Goal: Task Accomplishment & Management: Manage account settings

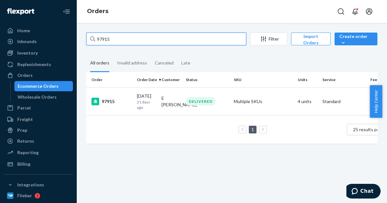
drag, startPoint x: 114, startPoint y: 41, endPoint x: 93, endPoint y: 40, distance: 21.1
click at [93, 40] on div "97915" at bounding box center [166, 39] width 160 height 13
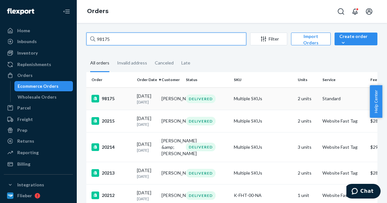
type input "98175"
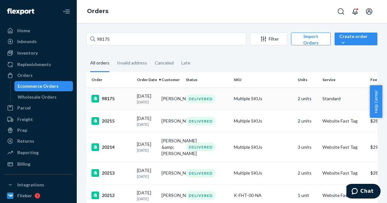
click at [110, 99] on div "98175" at bounding box center [111, 99] width 40 height 8
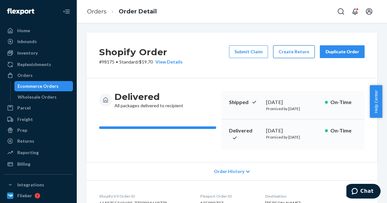
click at [299, 52] on button "Create Return" at bounding box center [294, 51] width 42 height 13
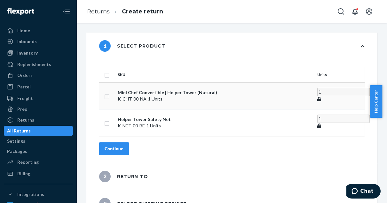
click at [115, 90] on td at bounding box center [107, 95] width 16 height 27
click at [109, 93] on input "checkbox" at bounding box center [106, 96] width 5 height 7
checkbox input "true"
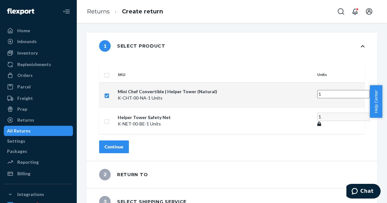
click at [123, 144] on div "Continue" at bounding box center [114, 147] width 19 height 6
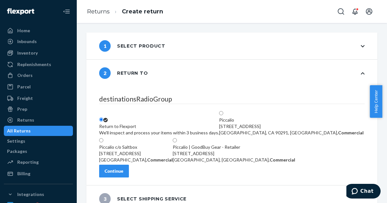
click at [177, 144] on span at bounding box center [177, 140] width 0 height 5
click at [177, 143] on input "Piccalio | GoodBuy Gear - Retailer [STREET_ADDRESS], Commercial" at bounding box center [175, 140] width 4 height 4
radio input "true"
click at [123, 175] on div "Continue" at bounding box center [114, 171] width 19 height 6
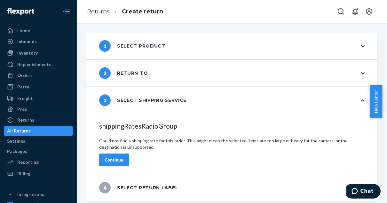
click at [129, 154] on button "Continue" at bounding box center [114, 160] width 30 height 13
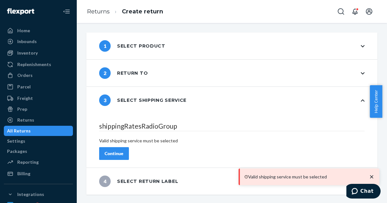
click at [123, 151] on div "Continue" at bounding box center [114, 154] width 19 height 6
click at [101, 18] on ol "Returns Create return" at bounding box center [125, 11] width 86 height 19
click at [96, 12] on link "Returns" at bounding box center [98, 11] width 23 height 7
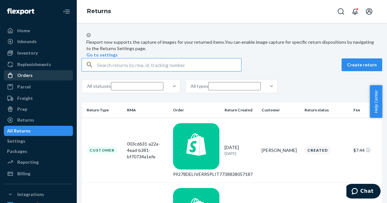
click at [33, 73] on div "Orders" at bounding box center [38, 75] width 68 height 9
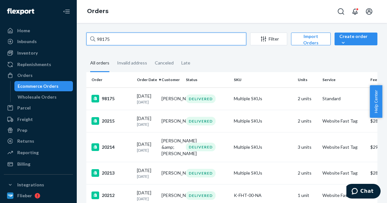
drag, startPoint x: 116, startPoint y: 39, endPoint x: 89, endPoint y: 34, distance: 27.7
click at [89, 34] on input "98175" at bounding box center [166, 39] width 160 height 13
paste input "6116"
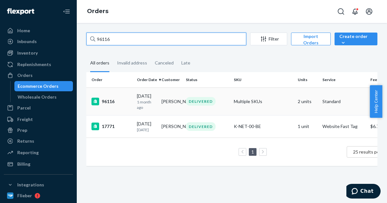
type input "96116"
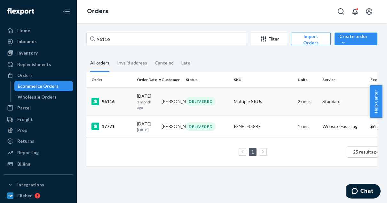
click at [107, 97] on td "96116" at bounding box center [110, 102] width 48 height 28
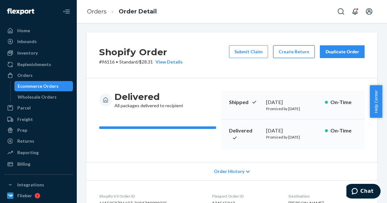
click at [298, 54] on button "Create Return" at bounding box center [294, 51] width 42 height 13
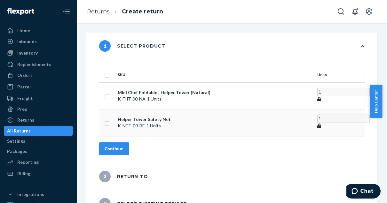
click at [109, 120] on input "checkbox" at bounding box center [106, 123] width 5 height 7
checkbox input "true"
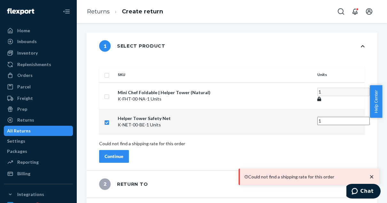
click at [144, 141] on div "SKU Units Mini Chef Foldable | Helper Tower (Natural) K-FHT-00-NA - 1 Units 1 H…" at bounding box center [231, 114] width 291 height 111
click at [365, 190] on span "Chat" at bounding box center [366, 192] width 13 height 6
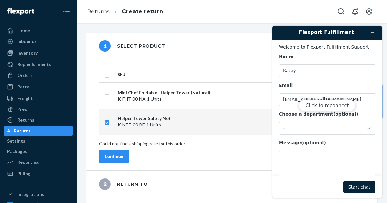
click at [308, 156] on div "Click to reconnect" at bounding box center [326, 112] width 109 height 173
click at [302, 127] on div "Click to reconnect" at bounding box center [326, 112] width 109 height 173
click at [319, 105] on button "Click to reconnect" at bounding box center [327, 106] width 57 height 12
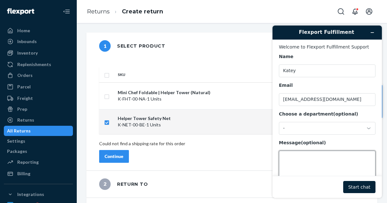
click at [300, 162] on textarea "Message (optional)" at bounding box center [327, 169] width 97 height 36
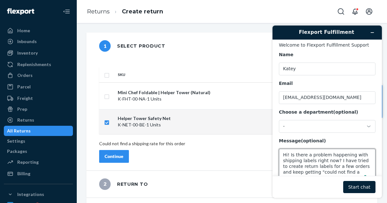
scroll to position [8, 0]
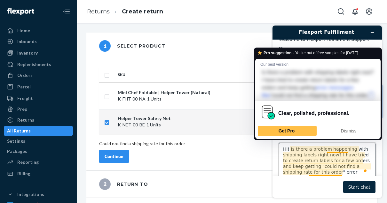
type textarea "Hi! Is there a problem happening with shipping labels right now? I have tried t…"
click at [355, 185] on button "Start chat" at bounding box center [359, 187] width 32 height 12
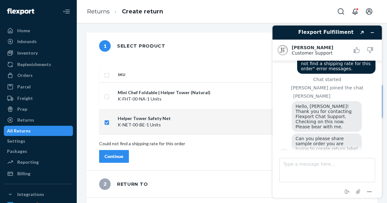
scroll to position [31, 0]
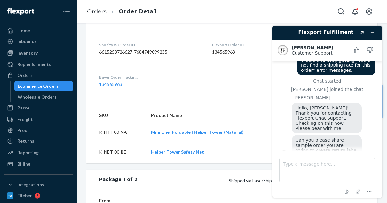
scroll to position [157, 0]
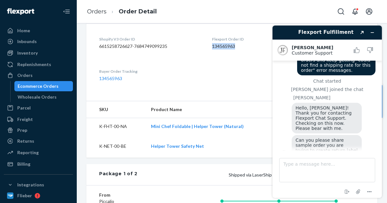
drag, startPoint x: 237, startPoint y: 47, endPoint x: 207, endPoint y: 46, distance: 29.1
click at [207, 46] on dl "Shopify V3 Order ID 6615258726627-7684749099235 Flexport Order ID 134565963 Des…" at bounding box center [231, 58] width 291 height 71
copy dd "134565963"
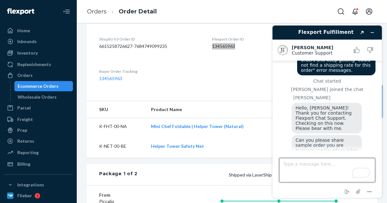
click at [315, 165] on textarea "Type a message here..." at bounding box center [327, 170] width 96 height 24
paste textarea "134565963"
type textarea "134565963"
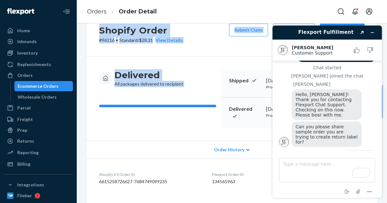
scroll to position [0, 0]
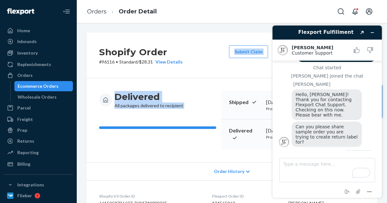
drag, startPoint x: 225, startPoint y: 87, endPoint x: 232, endPoint y: 32, distance: 55.4
click at [232, 32] on div "Shopify Order # 96116 • Standard / $28.31 View Details Submit Claim Create Retu…" at bounding box center [232, 113] width 310 height 180
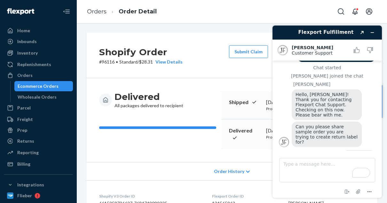
click at [271, 56] on div "Flexport Fulfillment Created with Sketch. Juddy F. Customer Support Customer Su…" at bounding box center [327, 111] width 120 height 183
click at [375, 32] on button "Minimize widget" at bounding box center [372, 32] width 10 height 9
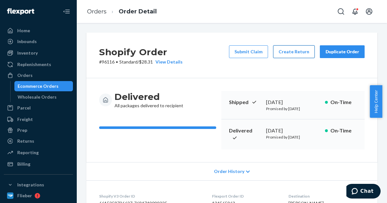
click at [286, 52] on button "Create Return" at bounding box center [294, 51] width 42 height 13
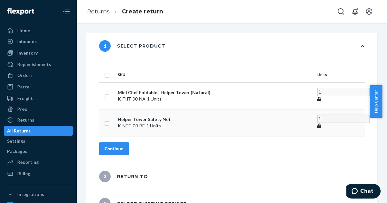
click at [109, 120] on input "checkbox" at bounding box center [106, 123] width 5 height 7
checkbox input "true"
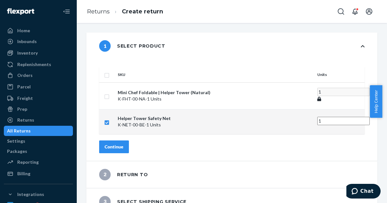
scroll to position [29, 0]
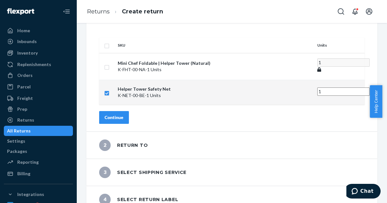
click at [123, 114] on div "Continue" at bounding box center [114, 117] width 19 height 6
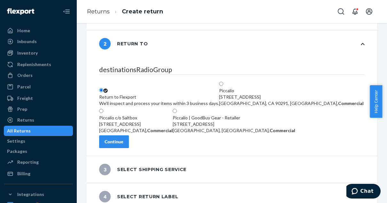
click at [263, 128] on div "Commercial Point, OH 43137, US, Commercial" at bounding box center [234, 131] width 122 height 6
click at [177, 113] on input "Piccalio | GoodBuy Gear - Retailer [STREET_ADDRESS], Commercial" at bounding box center [175, 111] width 4 height 4
radio input "true"
click at [123, 145] on div "Continue" at bounding box center [114, 142] width 19 height 6
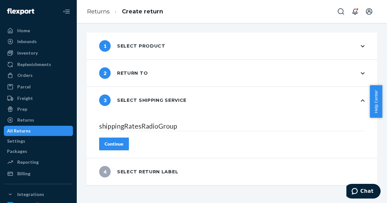
scroll to position [0, 0]
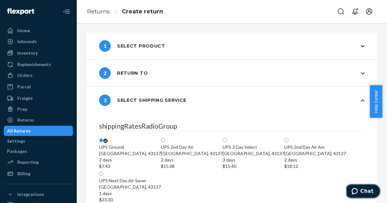
click at [364, 192] on span "Chat" at bounding box center [366, 192] width 13 height 6
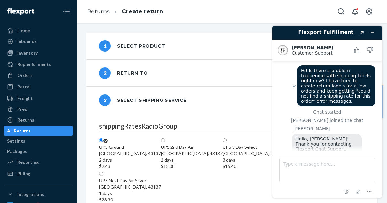
scroll to position [44, 0]
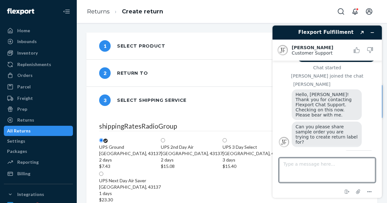
click at [307, 174] on textarea "Type a message here..." at bounding box center [327, 170] width 96 height 24
type textarea "Oh it is working now!"
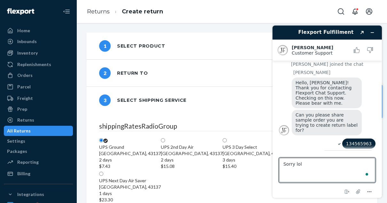
type textarea "Sorry lol"
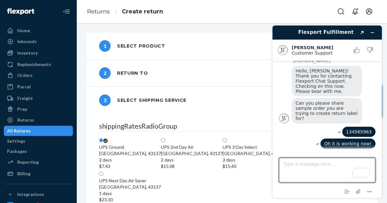
click at [134, 45] on div "1 Select product" at bounding box center [132, 46] width 66 height 12
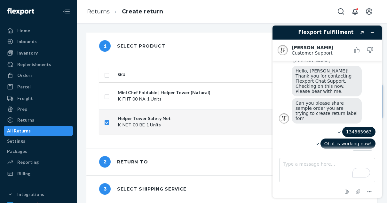
scroll to position [101, 0]
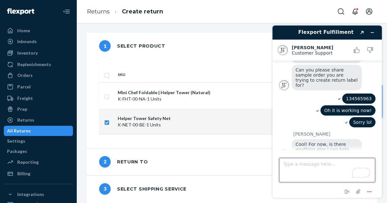
click at [316, 167] on textarea "Type a message here..." at bounding box center [327, 170] width 96 height 24
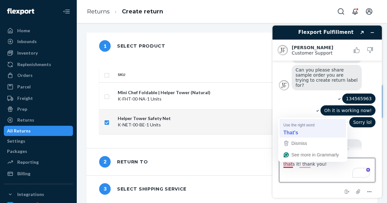
click at [290, 135] on strong "That's" at bounding box center [290, 132] width 15 height 7
type textarea "That's it! thank you!"
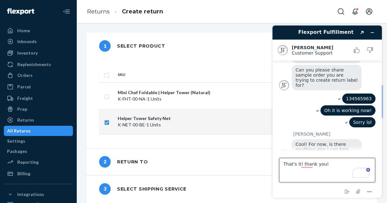
click at [330, 165] on textarea "That's it! thank you!" at bounding box center [327, 170] width 96 height 24
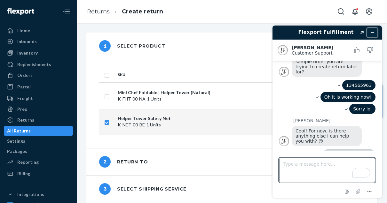
click at [372, 34] on icon "Minimize widget" at bounding box center [372, 32] width 4 height 4
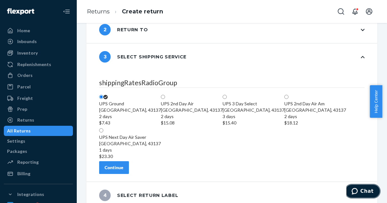
scroll to position [198, 0]
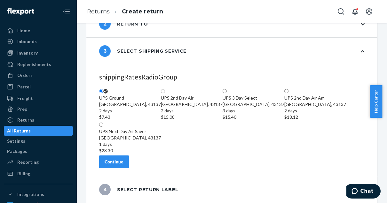
click at [123, 160] on div "Continue" at bounding box center [114, 162] width 19 height 6
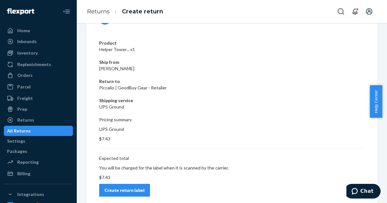
scroll to position [129, 0]
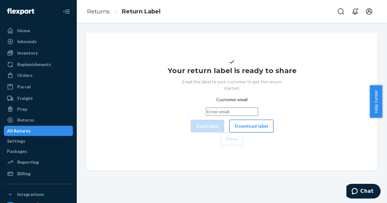
click at [229, 133] on button "Download label" at bounding box center [251, 126] width 44 height 13
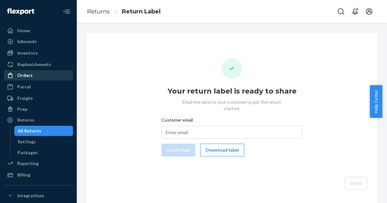
click at [27, 77] on div "Orders" at bounding box center [24, 75] width 15 height 6
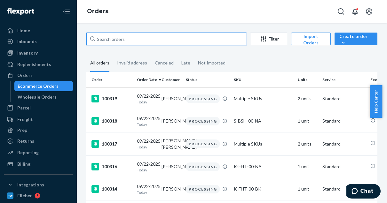
click at [109, 41] on input "text" at bounding box center [166, 39] width 160 height 13
paste input "95357"
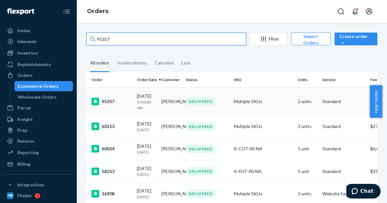
type input "95357"
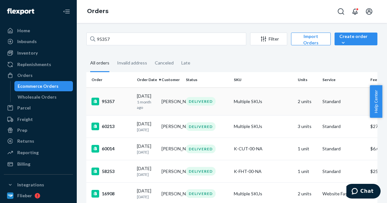
click at [115, 100] on div "95357" at bounding box center [111, 102] width 40 height 8
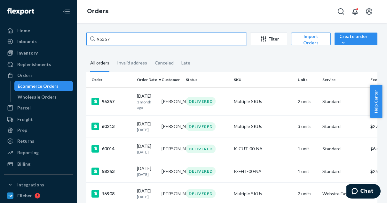
drag, startPoint x: 124, startPoint y: 38, endPoint x: 84, endPoint y: 30, distance: 40.7
click at [84, 30] on div "95357 Filter Import Orders Create order Ecommerce order Removal order All order…" at bounding box center [232, 113] width 310 height 180
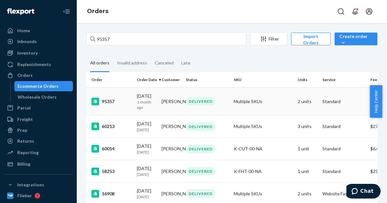
click at [116, 98] on div "95357" at bounding box center [111, 102] width 40 height 8
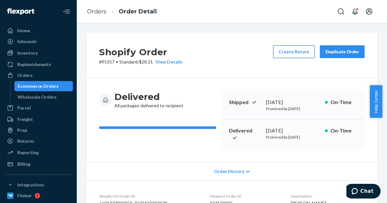
click at [293, 51] on button "Create Return" at bounding box center [294, 51] width 42 height 13
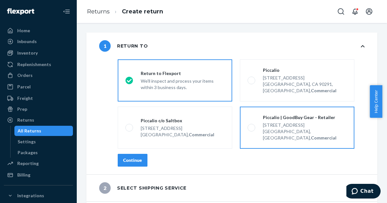
click at [249, 110] on label "Piccalio | GoodBuy Gear - Retailer [STREET_ADDRESS], Commercial" at bounding box center [297, 128] width 114 height 42
click at [249, 126] on input "Piccalio | GoodBuy Gear - Retailer [STREET_ADDRESS], Commercial" at bounding box center [249, 128] width 4 height 4
radio input "true"
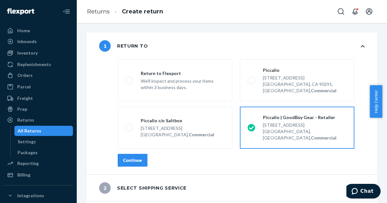
click at [138, 157] on div "Continue" at bounding box center [132, 160] width 19 height 6
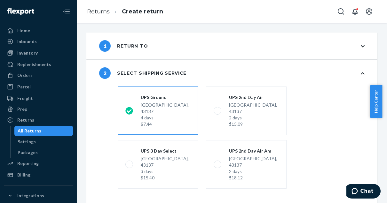
scroll to position [91, 0]
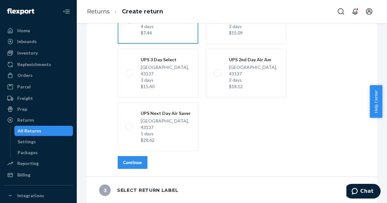
click at [141, 164] on div "Continue" at bounding box center [132, 163] width 19 height 6
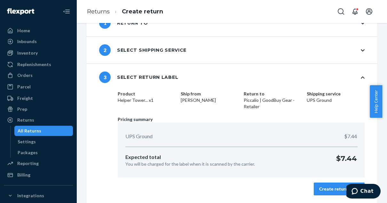
scroll to position [23, 0]
click at [338, 188] on div "Create return label" at bounding box center [339, 189] width 40 height 6
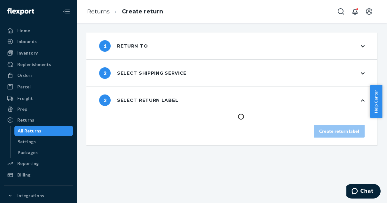
scroll to position [0, 0]
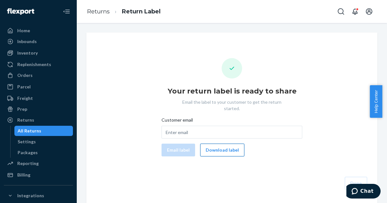
click at [229, 144] on button "Download label" at bounding box center [222, 150] width 44 height 13
click at [27, 76] on div "Orders" at bounding box center [24, 75] width 15 height 6
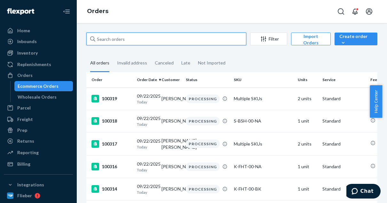
click at [113, 39] on input "text" at bounding box center [166, 39] width 160 height 13
paste input "98175"
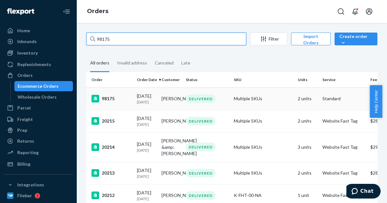
type input "98175"
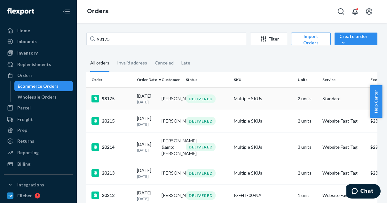
click at [114, 100] on div "98175" at bounding box center [111, 99] width 40 height 8
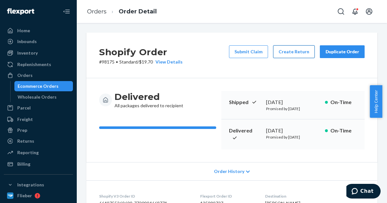
click at [291, 50] on button "Create Return" at bounding box center [294, 51] width 42 height 13
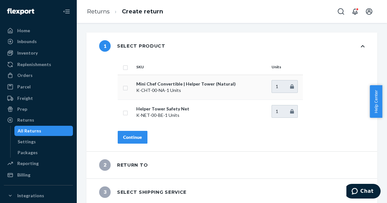
click at [125, 90] on input "checkbox" at bounding box center [125, 87] width 5 height 7
checkbox input "true"
click at [136, 137] on div "Continue" at bounding box center [132, 137] width 19 height 6
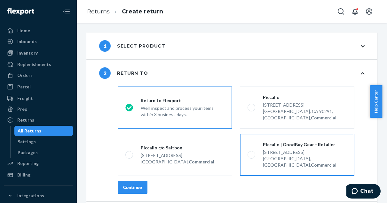
click at [249, 139] on label "Piccalio | GoodBuy Gear - Retailer [STREET_ADDRESS], Commercial" at bounding box center [297, 155] width 114 height 42
click at [249, 153] on input "Piccalio | GoodBuy Gear - Retailer [STREET_ADDRESS], Commercial" at bounding box center [249, 155] width 4 height 4
radio input "true"
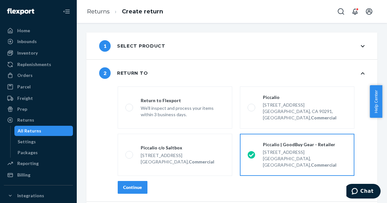
click at [140, 184] on div "Continue" at bounding box center [132, 187] width 19 height 6
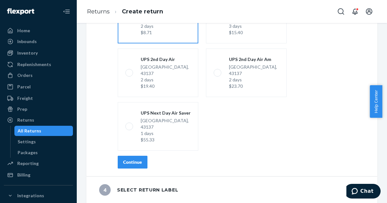
click at [132, 161] on div "Continue" at bounding box center [132, 162] width 19 height 6
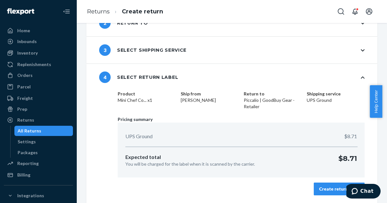
scroll to position [50, 0]
click at [334, 190] on div "Create return label" at bounding box center [339, 189] width 40 height 6
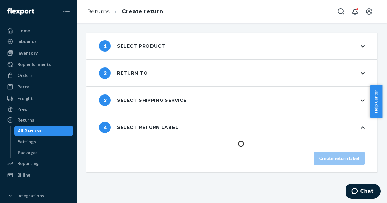
scroll to position [0, 0]
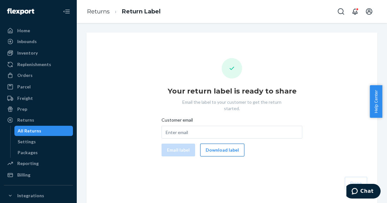
click at [217, 144] on button "Download label" at bounding box center [222, 150] width 44 height 13
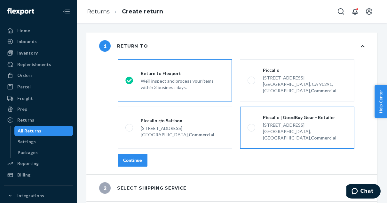
click at [255, 117] on div "Piccalio | GoodBuy Gear - Retailer [STREET_ADDRESS], Commercial" at bounding box center [300, 127] width 91 height 27
click at [252, 126] on input "Piccalio | GoodBuy Gear - Retailer [STREET_ADDRESS], Commercial" at bounding box center [249, 128] width 4 height 4
radio input "true"
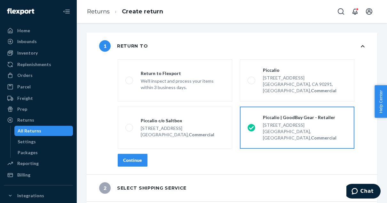
click at [134, 157] on div "Continue" at bounding box center [132, 160] width 19 height 6
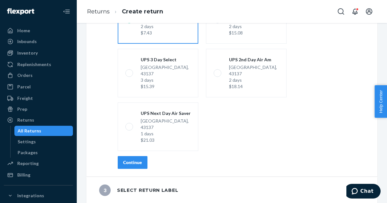
click at [136, 160] on div "Continue" at bounding box center [132, 163] width 19 height 6
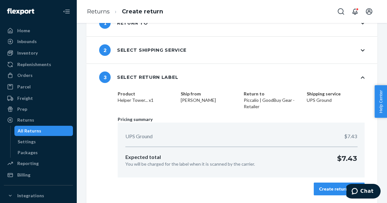
scroll to position [23, 0]
click at [327, 190] on div "Create return label" at bounding box center [339, 189] width 40 height 6
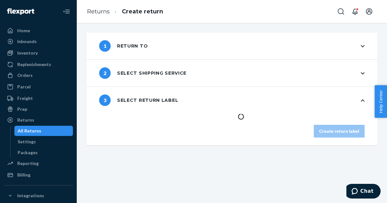
scroll to position [0, 0]
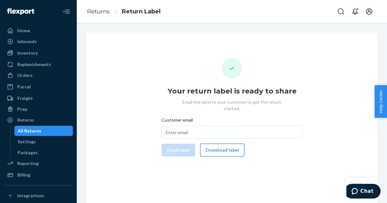
click at [222, 144] on button "Download label" at bounding box center [222, 150] width 44 height 13
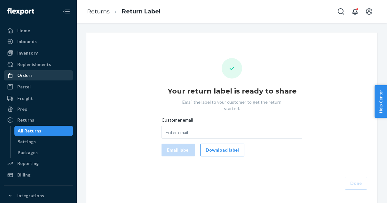
click at [27, 77] on div "Orders" at bounding box center [24, 75] width 15 height 6
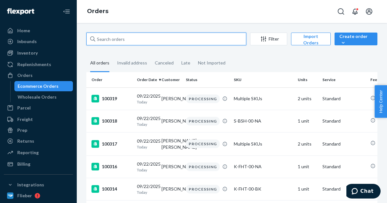
click at [129, 40] on input "text" at bounding box center [166, 39] width 160 height 13
paste input "98872"
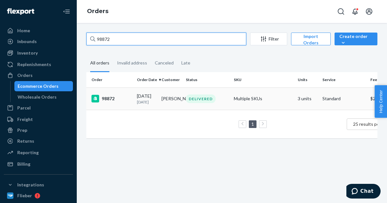
type input "98872"
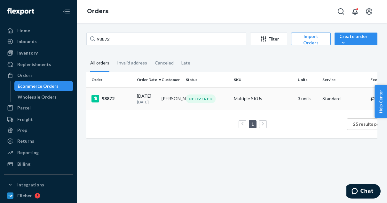
click at [118, 100] on div "98872" at bounding box center [111, 99] width 40 height 8
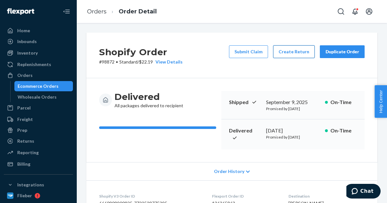
click at [293, 54] on button "Create Return" at bounding box center [294, 51] width 42 height 13
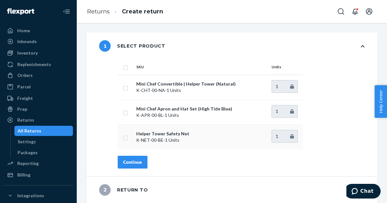
click at [125, 138] on input "checkbox" at bounding box center [125, 137] width 5 height 7
checkbox input "true"
click at [137, 161] on div "Continue" at bounding box center [132, 162] width 19 height 6
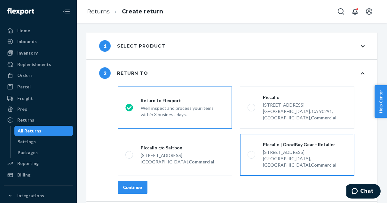
click at [246, 145] on label "Piccalio | GoodBuy Gear - Retailer [STREET_ADDRESS], Commercial" at bounding box center [297, 155] width 114 height 42
click at [247, 153] on input "Piccalio | GoodBuy Gear - Retailer [STREET_ADDRESS], Commercial" at bounding box center [249, 155] width 4 height 4
radio input "true"
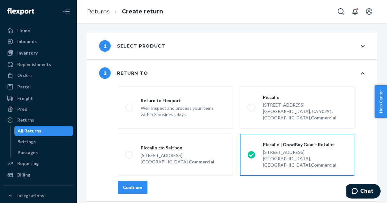
click at [134, 184] on div "Continue" at bounding box center [132, 187] width 19 height 6
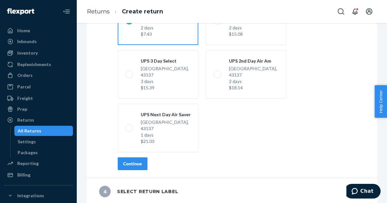
scroll to position [118, 0]
click at [140, 164] on div "Continue" at bounding box center [132, 163] width 19 height 6
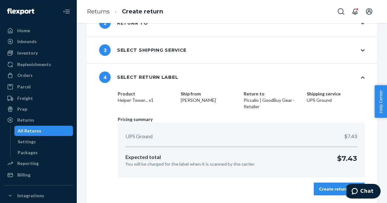
scroll to position [50, 0]
click at [327, 191] on div "Create return label" at bounding box center [339, 189] width 40 height 6
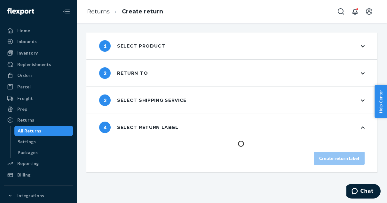
scroll to position [0, 0]
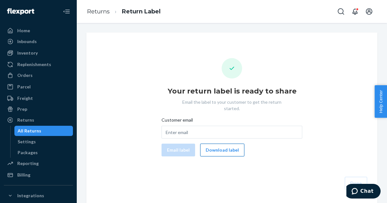
click at [216, 144] on button "Download label" at bounding box center [222, 150] width 44 height 13
click at [27, 77] on div "Orders" at bounding box center [24, 75] width 15 height 6
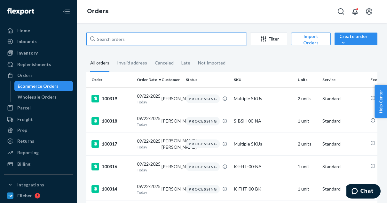
click at [127, 41] on input "text" at bounding box center [166, 39] width 160 height 13
paste input "99740"
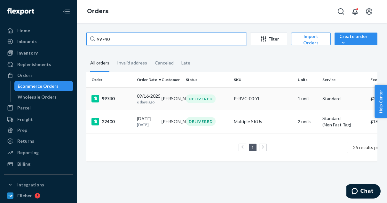
type input "99740"
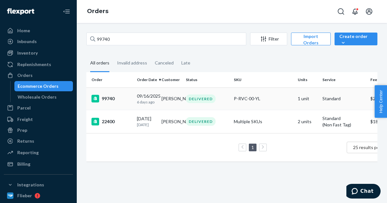
click at [114, 97] on div "99740" at bounding box center [111, 99] width 40 height 8
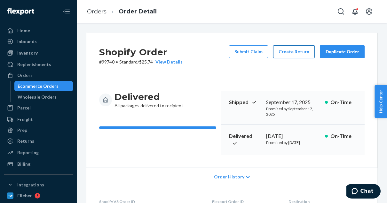
click at [283, 56] on button "Create Return" at bounding box center [294, 51] width 42 height 13
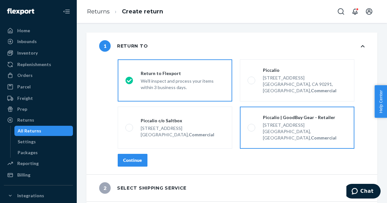
click at [260, 124] on div "Piccalio | GoodBuy Gear - Retailer [STREET_ADDRESS], Commercial" at bounding box center [300, 127] width 91 height 27
click at [252, 126] on input "Piccalio | GoodBuy Gear - Retailer [STREET_ADDRESS], Commercial" at bounding box center [249, 128] width 4 height 4
radio input "true"
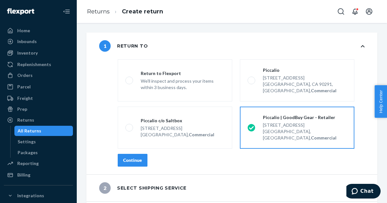
click at [137, 157] on div "Continue" at bounding box center [132, 160] width 19 height 6
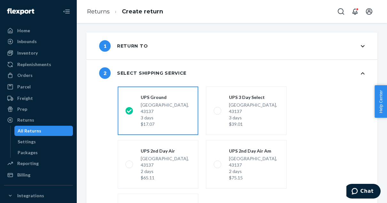
scroll to position [91, 0]
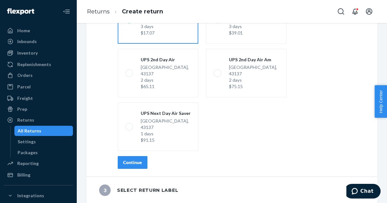
click at [135, 162] on div "Continue" at bounding box center [132, 163] width 19 height 6
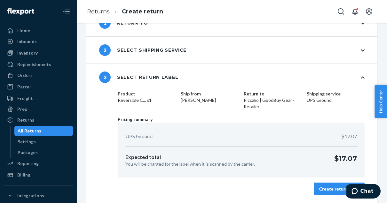
scroll to position [23, 0]
click at [324, 190] on div "Create return label" at bounding box center [339, 189] width 40 height 6
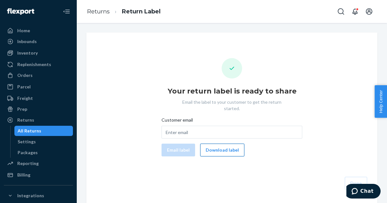
click at [215, 147] on button "Download label" at bounding box center [222, 150] width 44 height 13
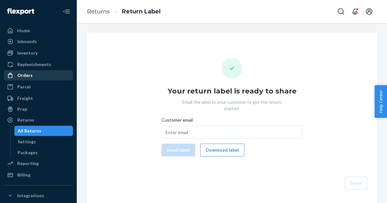
click at [32, 77] on div "Orders" at bounding box center [38, 75] width 68 height 9
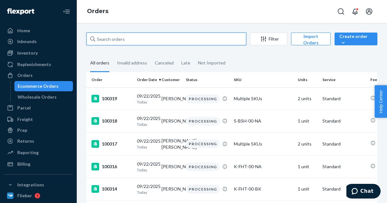
click at [134, 43] on input "text" at bounding box center [166, 39] width 160 height 13
paste input "99420"
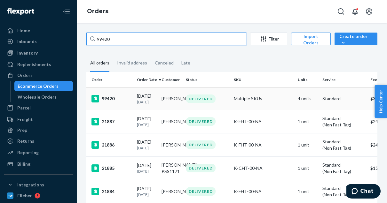
type input "99420"
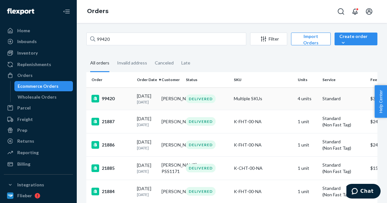
click at [117, 99] on div "99420" at bounding box center [111, 99] width 40 height 8
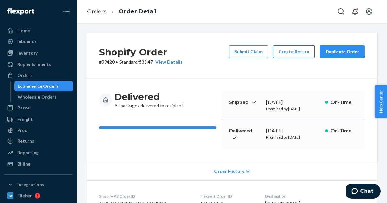
click at [290, 52] on button "Create Return" at bounding box center [294, 51] width 42 height 13
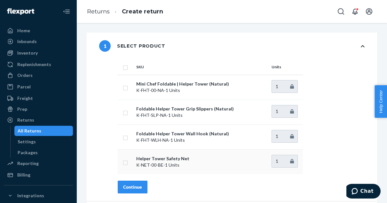
click at [125, 163] on input "checkbox" at bounding box center [125, 162] width 5 height 7
checkbox input "true"
click at [132, 186] on div "Continue" at bounding box center [132, 187] width 19 height 6
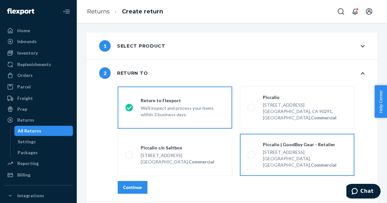
click at [247, 151] on span at bounding box center [251, 155] width 8 height 8
click at [247, 153] on input "Piccalio | GoodBuy Gear - Retailer [STREET_ADDRESS], Commercial" at bounding box center [249, 155] width 4 height 4
radio input "true"
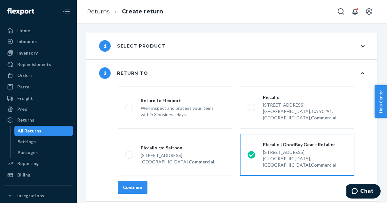
click at [133, 184] on div "Continue" at bounding box center [132, 187] width 19 height 6
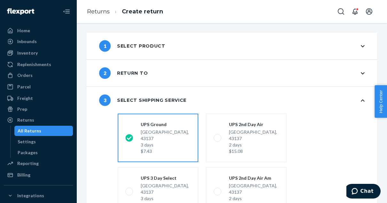
scroll to position [119, 0]
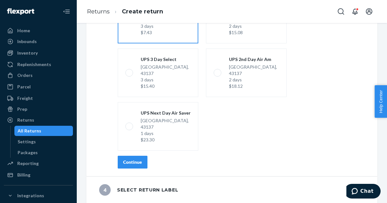
click at [126, 163] on div "Continue" at bounding box center [132, 162] width 19 height 6
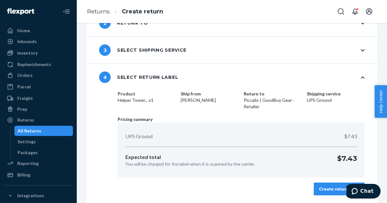
scroll to position [50, 0]
click at [329, 190] on div "Create return label" at bounding box center [339, 189] width 40 height 6
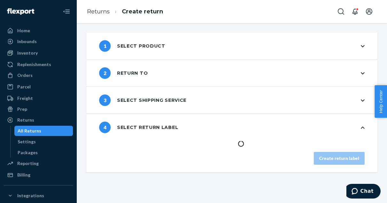
scroll to position [0, 0]
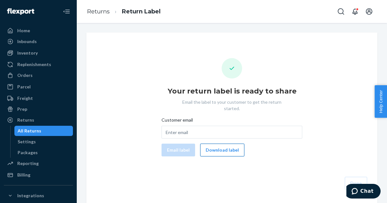
click at [223, 146] on button "Download label" at bounding box center [222, 150] width 44 height 13
click at [29, 76] on div "Orders" at bounding box center [24, 75] width 15 height 6
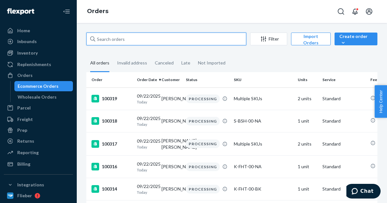
click at [115, 39] on input "text" at bounding box center [166, 39] width 160 height 13
paste input "97634"
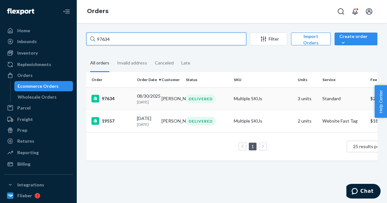
type input "97634"
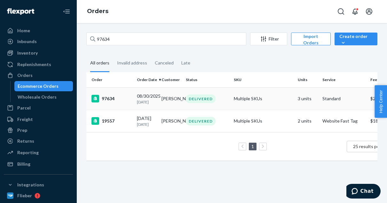
click at [113, 100] on div "97634" at bounding box center [111, 99] width 40 height 8
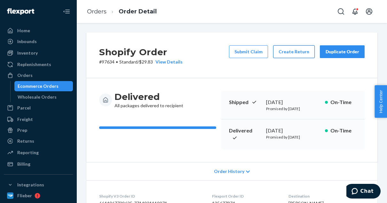
click at [286, 55] on button "Create Return" at bounding box center [294, 51] width 42 height 13
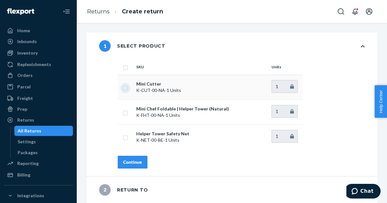
click at [125, 86] on input "checkbox" at bounding box center [125, 87] width 5 height 7
checkbox input "true"
click at [126, 137] on input "checkbox" at bounding box center [125, 137] width 5 height 7
checkbox input "true"
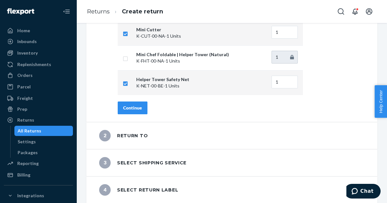
click at [125, 107] on div "Continue" at bounding box center [132, 108] width 19 height 6
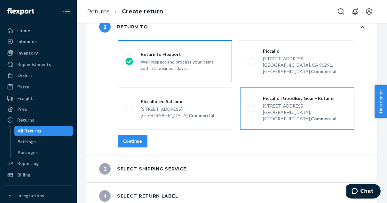
click at [245, 101] on label "Piccalio | GoodBuy Gear - Retailer [STREET_ADDRESS], Commercial" at bounding box center [297, 109] width 114 height 42
click at [247, 107] on input "Piccalio | GoodBuy Gear - Retailer [STREET_ADDRESS], Commercial" at bounding box center [249, 109] width 4 height 4
radio input "true"
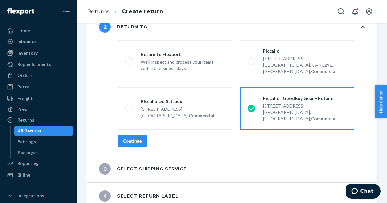
scroll to position [46, 0]
click at [140, 138] on div "Continue" at bounding box center [132, 141] width 19 height 6
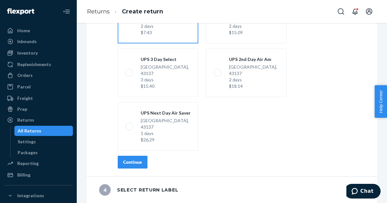
click at [133, 159] on div "Continue" at bounding box center [132, 162] width 19 height 6
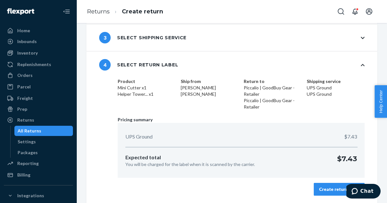
click at [322, 186] on div "Create return label" at bounding box center [339, 189] width 40 height 6
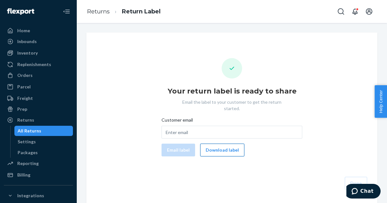
click at [222, 144] on button "Download label" at bounding box center [222, 150] width 44 height 13
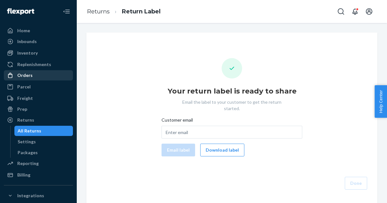
click at [29, 73] on div "Orders" at bounding box center [24, 75] width 15 height 6
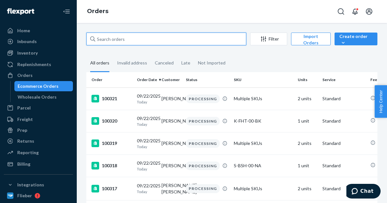
click at [113, 39] on input "text" at bounding box center [166, 39] width 160 height 13
paste input "98133"
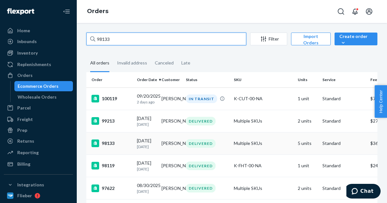
type input "98133"
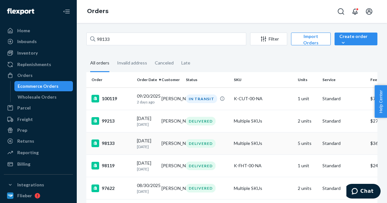
click at [111, 147] on div "98133" at bounding box center [111, 144] width 40 height 8
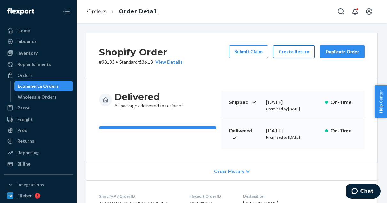
click at [287, 53] on button "Create Return" at bounding box center [294, 51] width 42 height 13
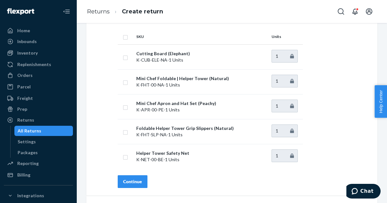
scroll to position [31, 0]
click at [127, 158] on input "checkbox" at bounding box center [125, 156] width 5 height 7
checkbox input "true"
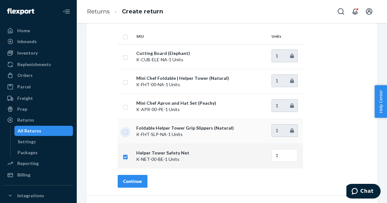
click at [125, 130] on input "checkbox" at bounding box center [125, 131] width 5 height 7
checkbox input "true"
click at [131, 180] on div "Continue" at bounding box center [132, 181] width 19 height 6
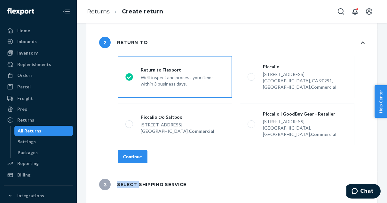
click at [131, 180] on div "3 Select shipping service" at bounding box center [142, 185] width 87 height 12
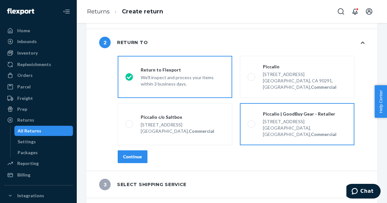
click at [263, 117] on div "521 Exchange Way, DOOR M16 Commercial Point, OH 43137, US, Commercial" at bounding box center [305, 127] width 84 height 20
click at [252, 122] on input "Piccalio | GoodBuy Gear - Retailer [STREET_ADDRESS], Commercial" at bounding box center [249, 124] width 4 height 4
radio input "true"
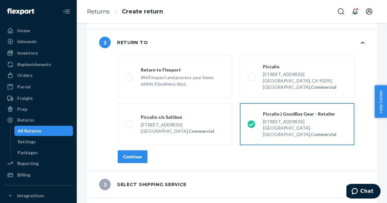
click at [134, 154] on div "Continue" at bounding box center [132, 157] width 19 height 6
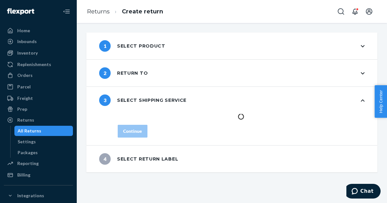
scroll to position [0, 0]
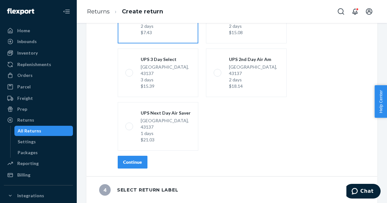
click at [126, 161] on div "Continue" at bounding box center [132, 162] width 19 height 6
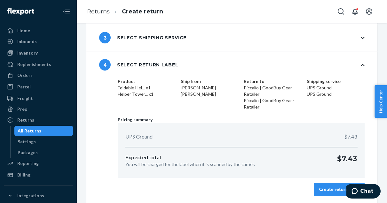
click at [325, 185] on button "Create return label" at bounding box center [339, 189] width 51 height 13
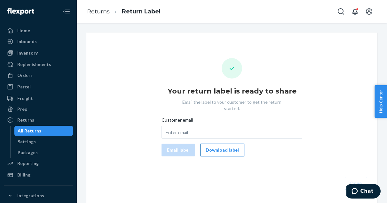
click at [228, 146] on button "Download label" at bounding box center [222, 150] width 44 height 13
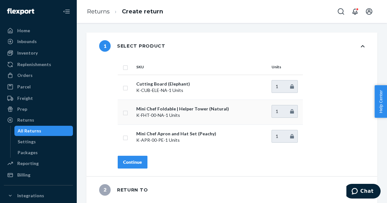
click at [125, 112] on input "checkbox" at bounding box center [125, 112] width 5 height 7
checkbox input "true"
click at [137, 164] on div "Continue" at bounding box center [132, 162] width 19 height 6
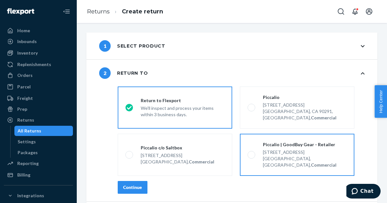
click at [251, 151] on span at bounding box center [251, 155] width 8 height 8
click at [251, 153] on input "Piccalio | GoodBuy Gear - Retailer [STREET_ADDRESS], Commercial" at bounding box center [249, 155] width 4 height 4
radio input "true"
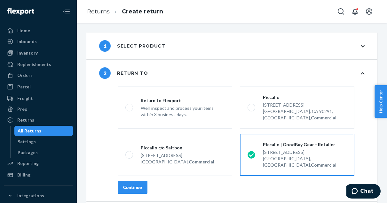
click at [133, 184] on div "Continue" at bounding box center [132, 187] width 19 height 6
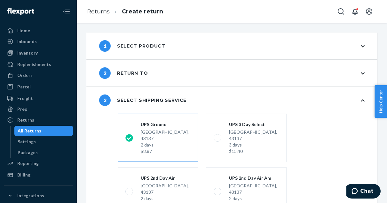
scroll to position [119, 0]
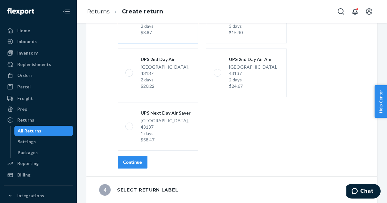
click at [125, 165] on div "Continue" at bounding box center [132, 162] width 19 height 6
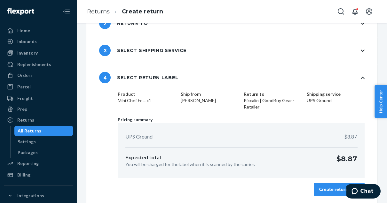
click at [334, 187] on div "Create return label" at bounding box center [339, 189] width 40 height 6
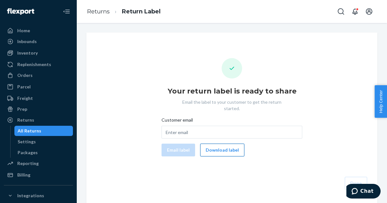
click at [224, 145] on button "Download label" at bounding box center [222, 150] width 44 height 13
click at [30, 77] on div "Orders" at bounding box center [24, 75] width 15 height 6
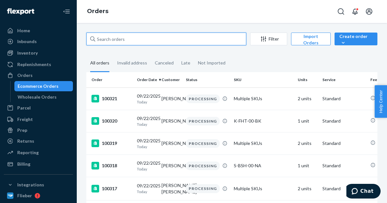
click at [121, 39] on input "text" at bounding box center [166, 39] width 160 height 13
paste input "97005"
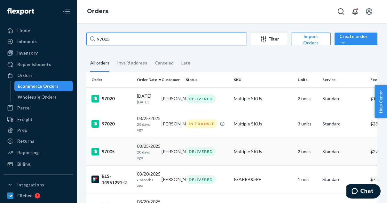
type input "97005"
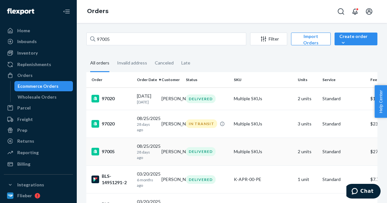
click at [112, 154] on div "97005" at bounding box center [111, 152] width 40 height 8
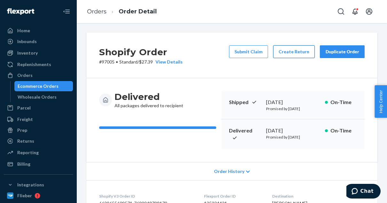
click at [301, 51] on button "Create Return" at bounding box center [294, 51] width 42 height 13
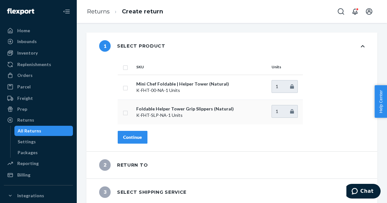
click at [125, 112] on input "checkbox" at bounding box center [125, 112] width 5 height 7
checkbox input "true"
click at [124, 88] on input "checkbox" at bounding box center [125, 87] width 5 height 7
checkbox input "true"
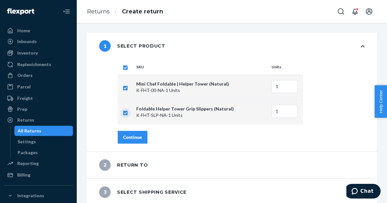
click at [126, 112] on input "checkbox" at bounding box center [125, 112] width 5 height 7
checkbox input "false"
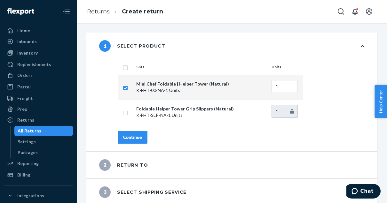
click at [137, 134] on div "Continue" at bounding box center [132, 137] width 19 height 6
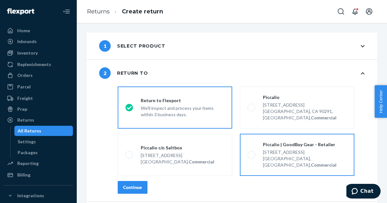
click at [249, 153] on label "Piccalio | GoodBuy Gear - Retailer [STREET_ADDRESS], Commercial" at bounding box center [297, 155] width 114 height 42
click at [249, 153] on input "Piccalio | GoodBuy Gear - Retailer [STREET_ADDRESS], Commercial" at bounding box center [249, 155] width 4 height 4
radio input "true"
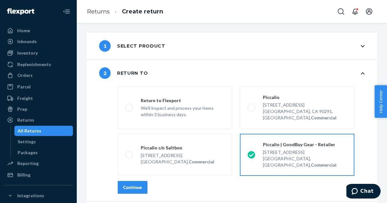
click at [141, 181] on button "Continue" at bounding box center [133, 187] width 30 height 13
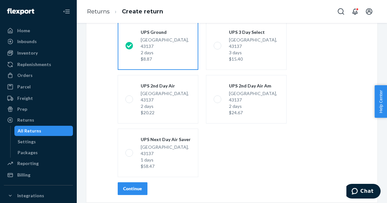
click at [131, 188] on div "Continue" at bounding box center [132, 189] width 19 height 6
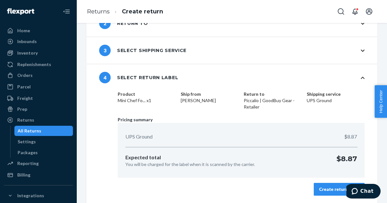
click at [336, 191] on div "Create return label" at bounding box center [339, 189] width 40 height 6
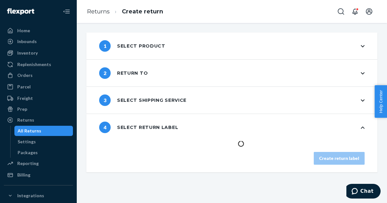
scroll to position [0, 0]
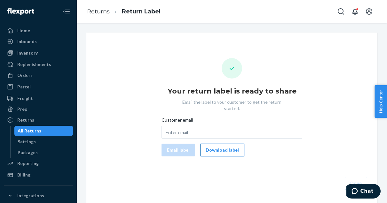
click at [217, 144] on button "Download label" at bounding box center [222, 150] width 44 height 13
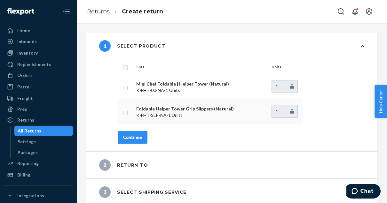
click at [127, 115] on input "checkbox" at bounding box center [125, 112] width 5 height 7
checkbox input "true"
click at [137, 142] on button "Continue" at bounding box center [133, 137] width 30 height 13
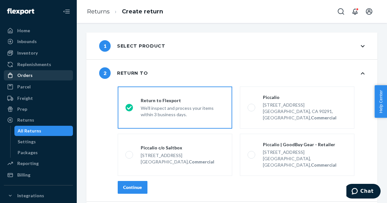
click at [30, 74] on div "Orders" at bounding box center [24, 75] width 15 height 6
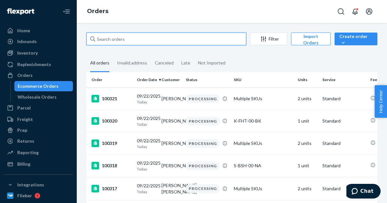
click at [126, 38] on input "text" at bounding box center [166, 39] width 160 height 13
paste input "97005"
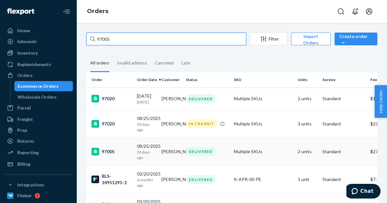
type input "97005"
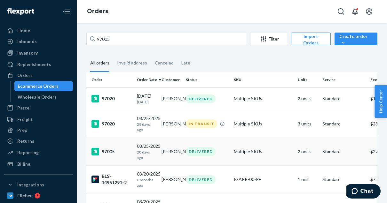
click at [111, 156] on div "97005" at bounding box center [111, 152] width 40 height 8
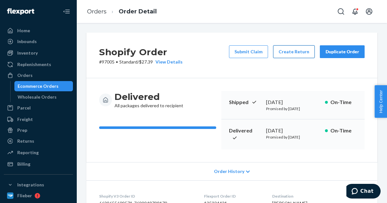
click at [284, 54] on button "Create Return" at bounding box center [294, 51] width 42 height 13
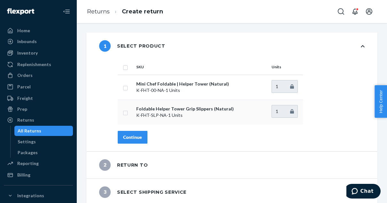
click at [125, 113] on input "checkbox" at bounding box center [125, 112] width 5 height 7
checkbox input "true"
click at [139, 137] on div "Continue" at bounding box center [132, 137] width 19 height 6
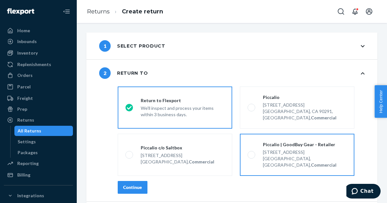
click at [255, 143] on div "Piccalio | GoodBuy Gear - Retailer [STREET_ADDRESS], Commercial" at bounding box center [300, 155] width 91 height 27
click at [252, 153] on input "Piccalio | GoodBuy Gear - Retailer [STREET_ADDRESS], Commercial" at bounding box center [249, 155] width 4 height 4
radio input "true"
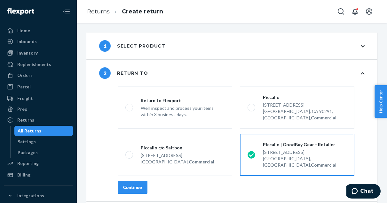
click at [138, 184] on div "Continue" at bounding box center [132, 187] width 19 height 6
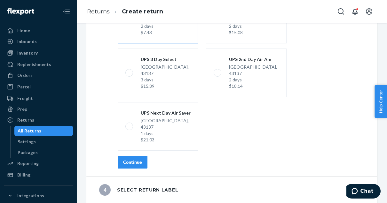
click at [131, 164] on div "Continue" at bounding box center [132, 162] width 19 height 6
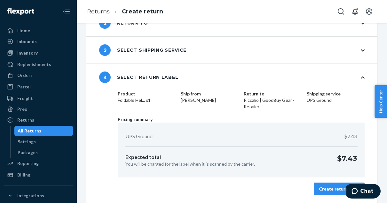
scroll to position [50, 0]
click at [330, 190] on div "Create return label" at bounding box center [339, 189] width 40 height 6
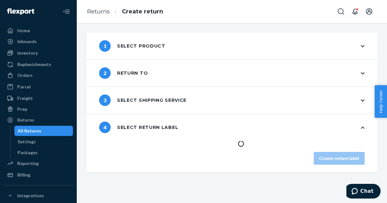
scroll to position [0, 0]
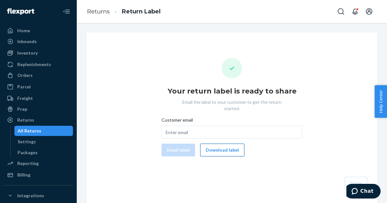
click at [225, 144] on button "Download label" at bounding box center [222, 150] width 44 height 13
click at [27, 75] on div "Orders" at bounding box center [24, 75] width 15 height 6
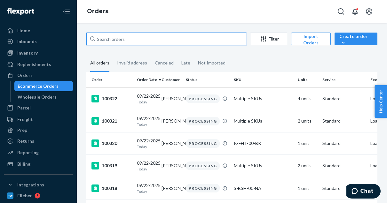
click at [117, 38] on input "text" at bounding box center [166, 39] width 160 height 13
paste input "96993"
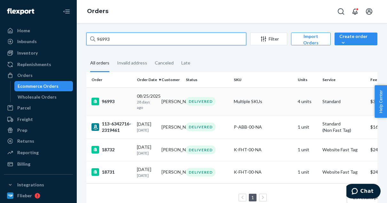
type input "96993"
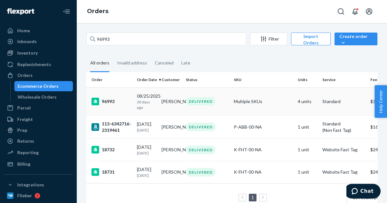
click at [115, 99] on div "96993" at bounding box center [111, 102] width 40 height 8
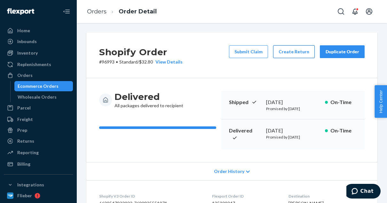
click at [296, 52] on button "Create Return" at bounding box center [294, 51] width 42 height 13
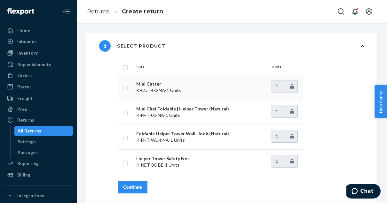
click at [121, 85] on td at bounding box center [126, 87] width 16 height 25
click at [125, 137] on input "checkbox" at bounding box center [125, 137] width 5 height 7
checkbox input "true"
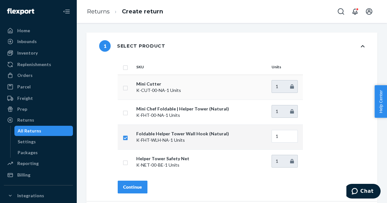
click at [125, 87] on input "checkbox" at bounding box center [125, 87] width 5 height 7
checkbox input "true"
drag, startPoint x: 136, startPoint y: 185, endPoint x: 124, endPoint y: 186, distance: 11.9
click at [124, 186] on div "Continue" at bounding box center [132, 187] width 19 height 6
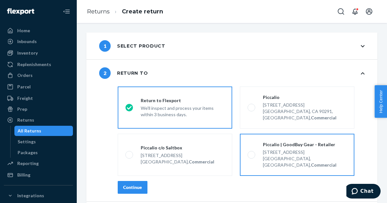
drag, startPoint x: 259, startPoint y: 147, endPoint x: 250, endPoint y: 146, distance: 8.7
click at [250, 151] on span at bounding box center [251, 155] width 8 height 8
click at [250, 153] on input "Piccalio | GoodBuy Gear - Retailer [STREET_ADDRESS], Commercial" at bounding box center [249, 155] width 4 height 4
radio input "true"
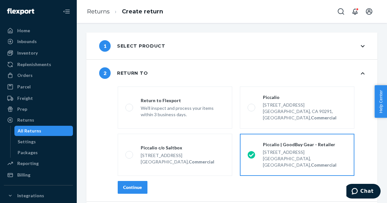
click at [126, 184] on div "Continue" at bounding box center [132, 187] width 19 height 6
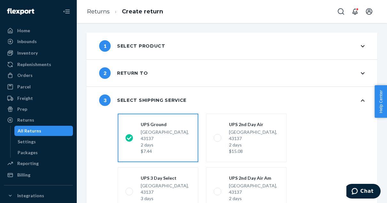
scroll to position [119, 0]
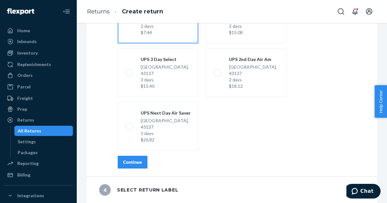
click at [129, 162] on div "Continue" at bounding box center [132, 162] width 19 height 6
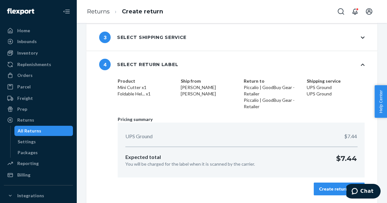
scroll to position [63, 0]
drag, startPoint x: 329, startPoint y: 189, endPoint x: 340, endPoint y: 190, distance: 10.9
click at [340, 190] on div "Create return label" at bounding box center [339, 189] width 40 height 6
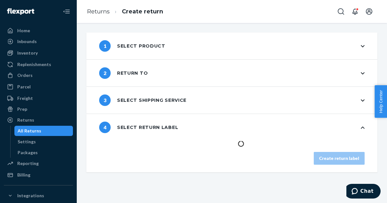
scroll to position [0, 0]
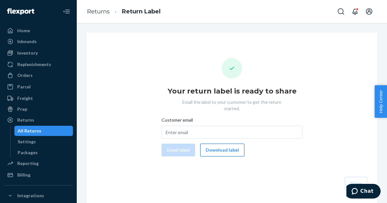
click at [214, 146] on button "Download label" at bounding box center [222, 150] width 44 height 13
click at [35, 76] on div "Orders" at bounding box center [38, 75] width 68 height 9
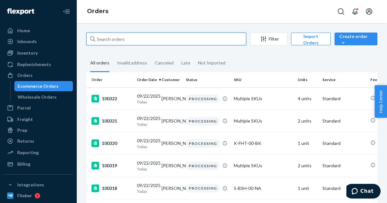
click at [139, 41] on input "text" at bounding box center [166, 39] width 160 height 13
paste input "99702"
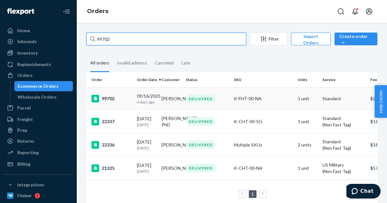
type input "99702"
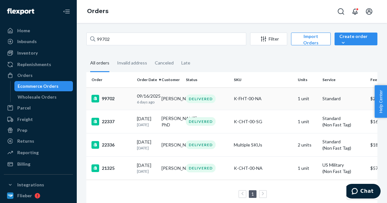
click at [120, 99] on div "99702" at bounding box center [111, 99] width 40 height 8
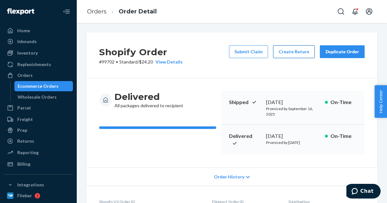
click at [292, 52] on button "Create Return" at bounding box center [294, 51] width 42 height 13
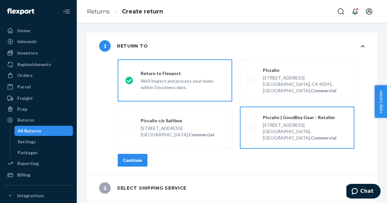
click at [252, 124] on span at bounding box center [251, 128] width 8 height 8
click at [252, 126] on input "Piccalio | GoodBuy Gear - Retailer [STREET_ADDRESS], Commercial" at bounding box center [249, 128] width 4 height 4
radio input "true"
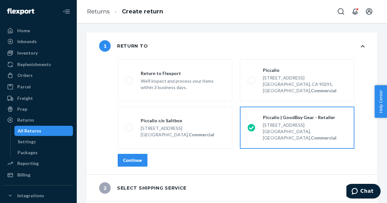
click at [129, 157] on div "Continue" at bounding box center [132, 160] width 19 height 6
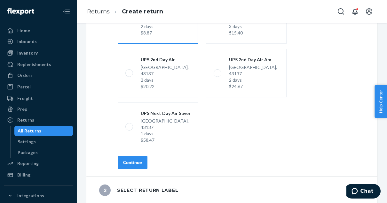
click at [142, 160] on button "Continue" at bounding box center [133, 162] width 30 height 13
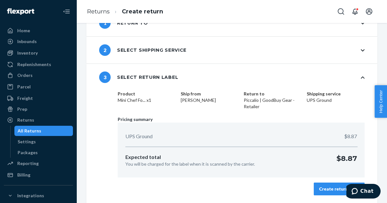
scroll to position [23, 0]
click at [328, 188] on div "Create return label" at bounding box center [339, 189] width 40 height 6
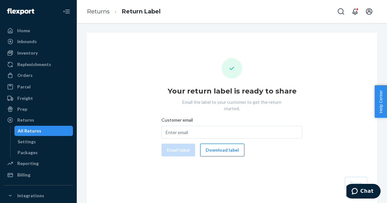
click at [212, 144] on button "Download label" at bounding box center [222, 150] width 44 height 13
